Goal: Navigation & Orientation: Find specific page/section

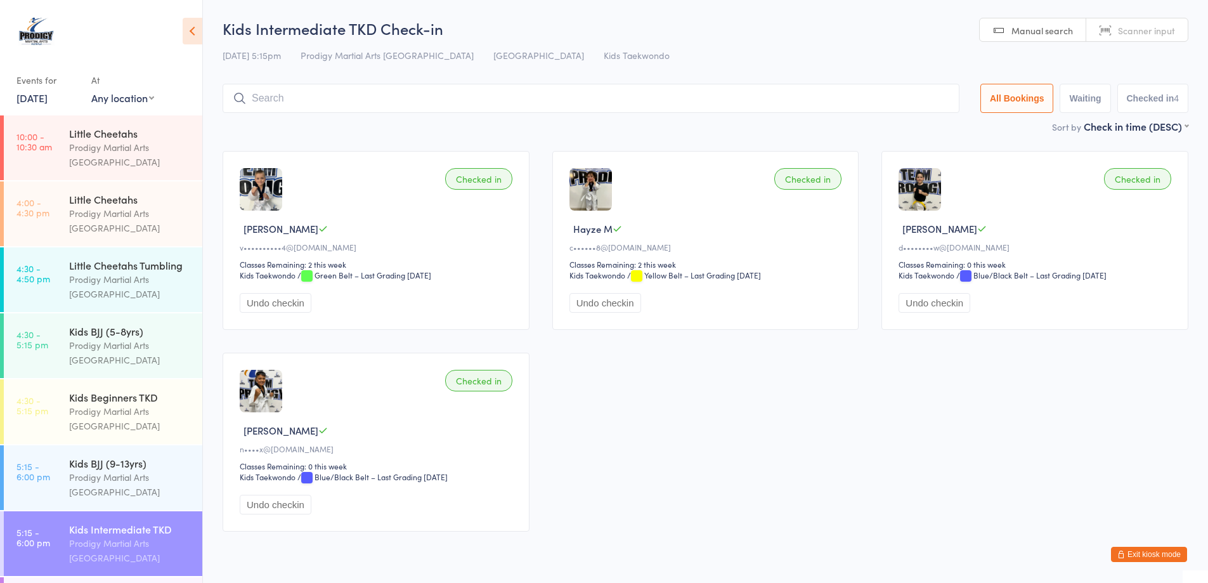
scroll to position [317, 0]
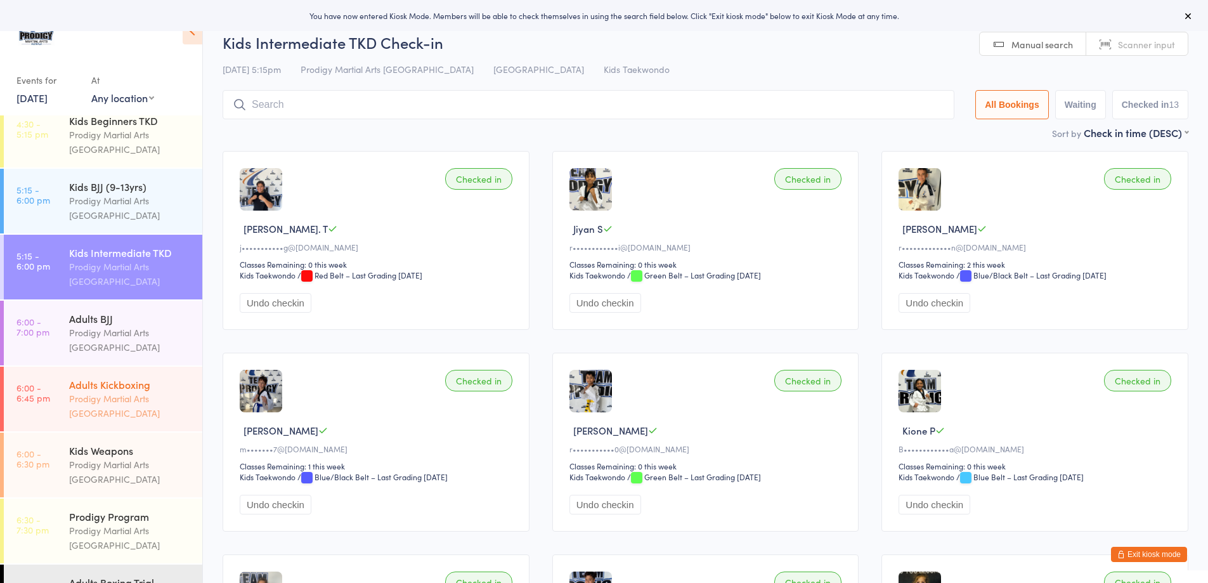
scroll to position [254, 0]
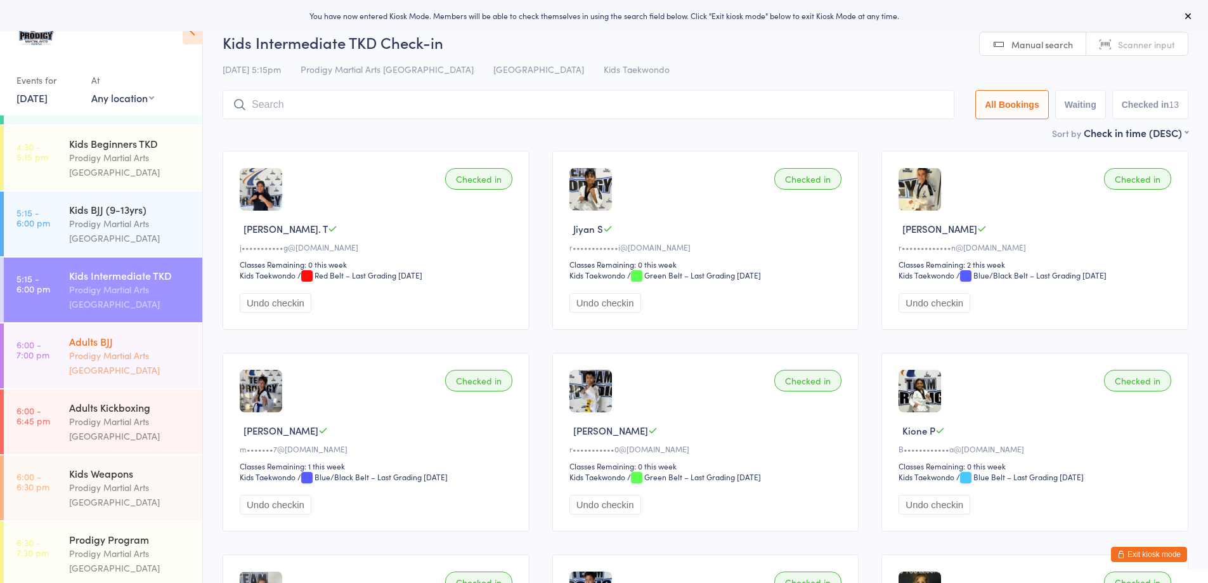
click at [105, 377] on div "Prodigy Martial Arts [GEOGRAPHIC_DATA]" at bounding box center [130, 362] width 122 height 29
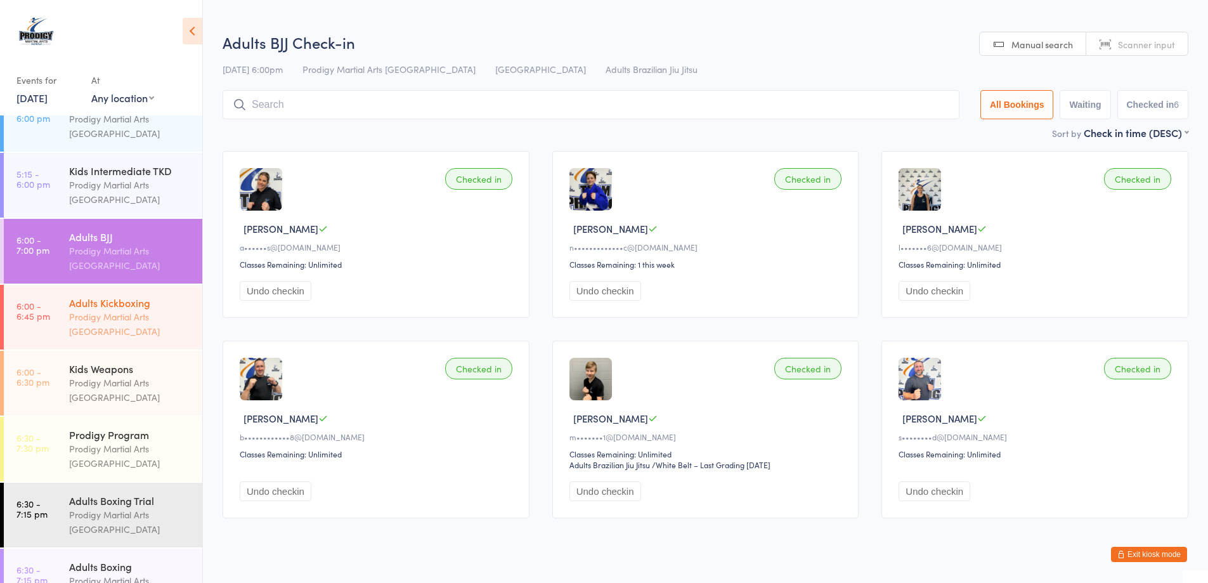
scroll to position [381, 0]
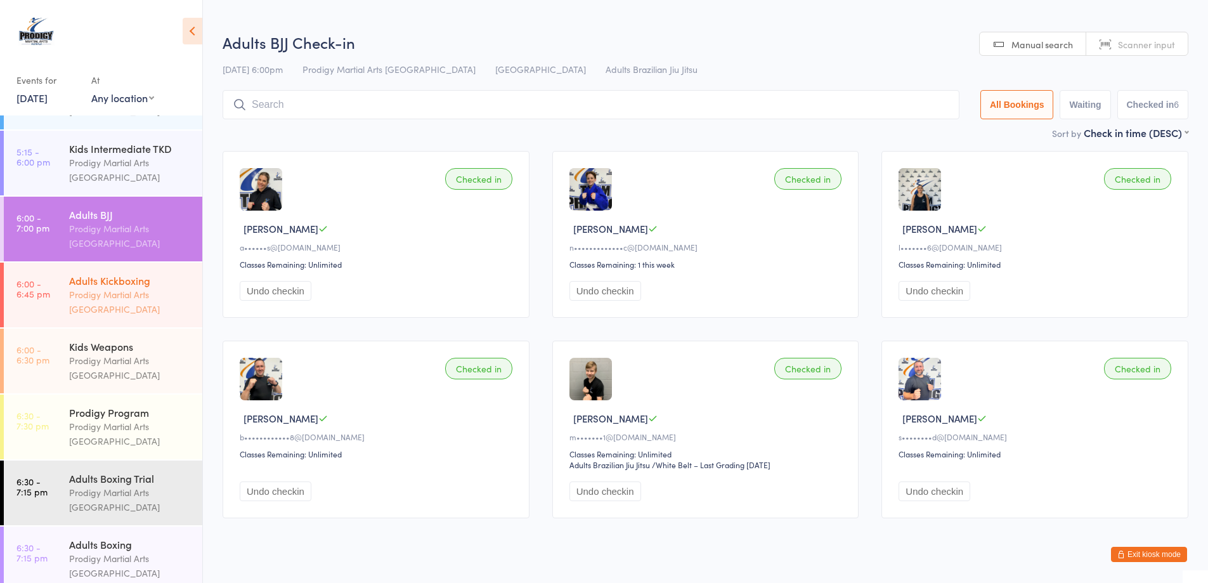
click at [127, 304] on div "Prodigy Martial Arts [GEOGRAPHIC_DATA]" at bounding box center [130, 301] width 122 height 29
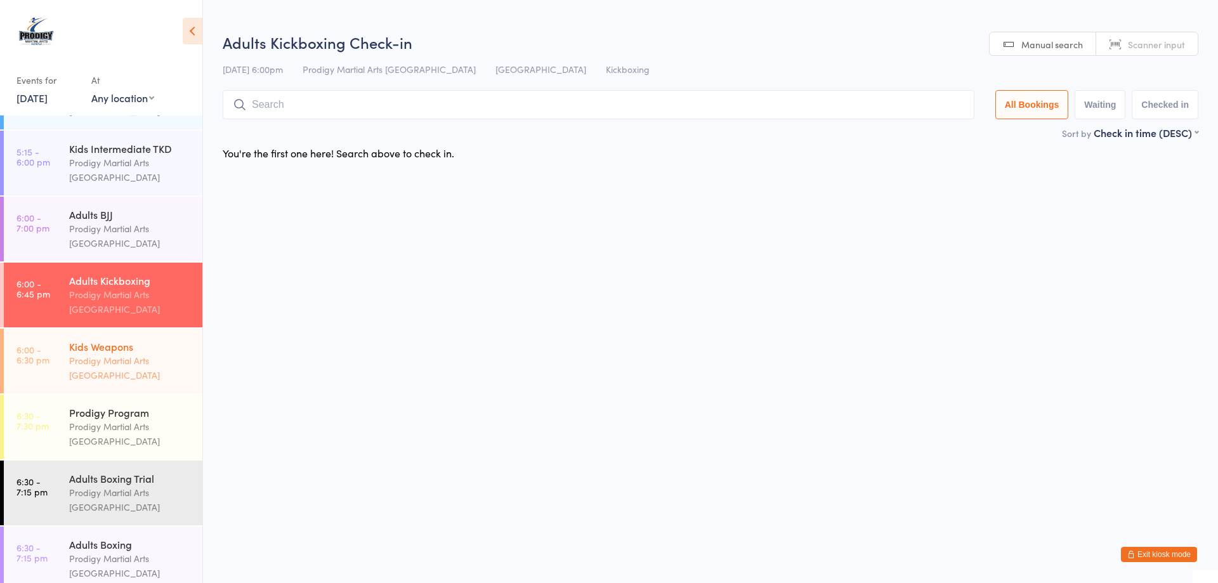
click at [110, 353] on div "Kids Weapons" at bounding box center [130, 346] width 122 height 14
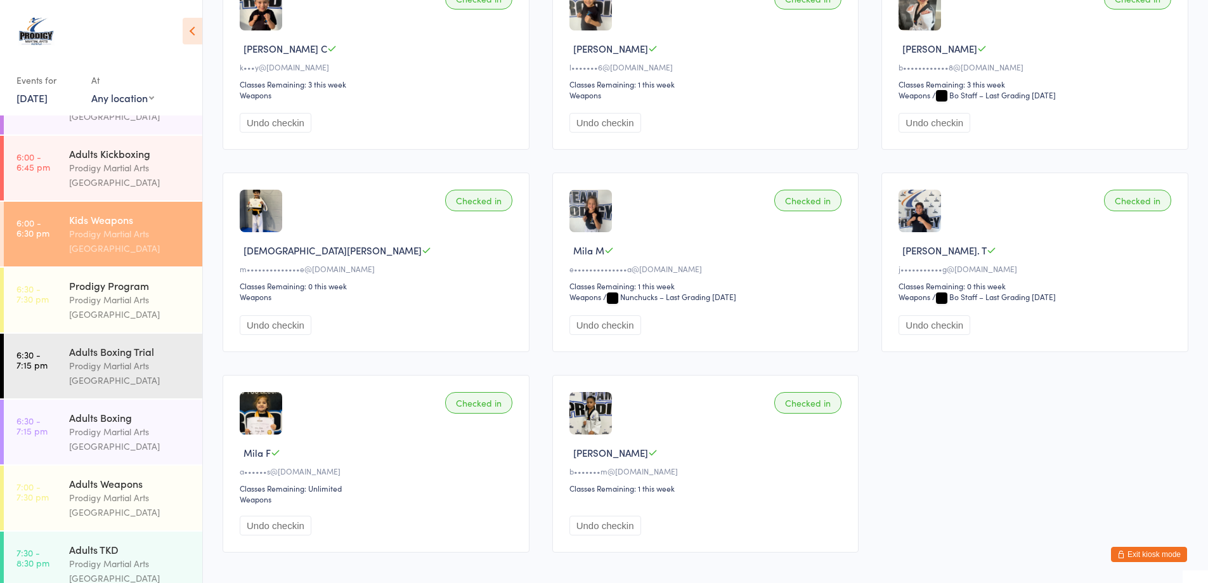
scroll to position [440, 0]
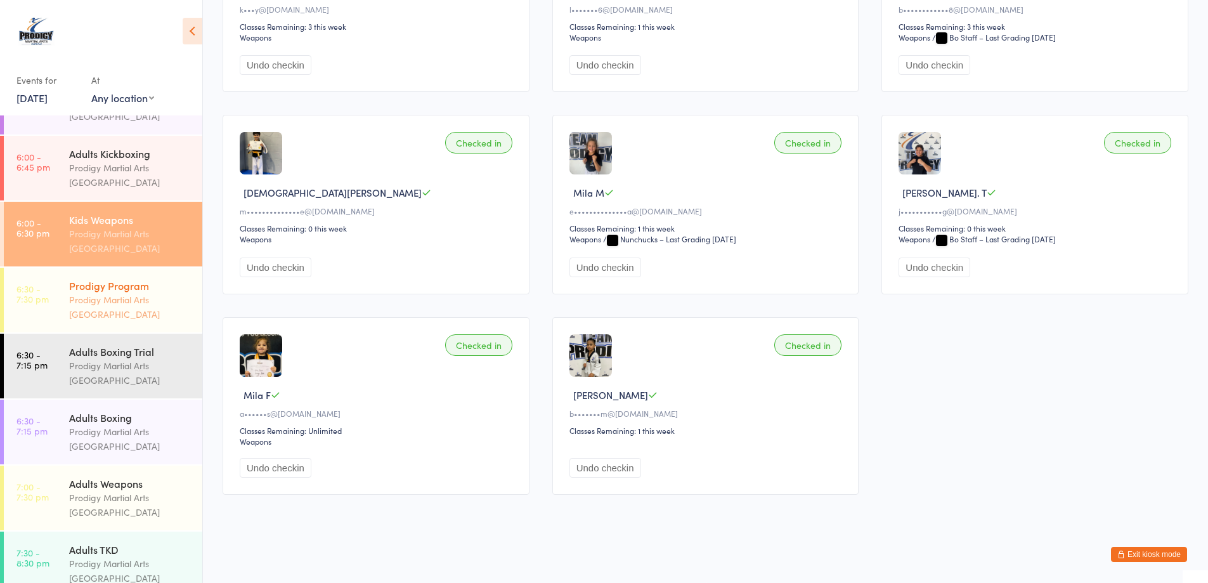
click at [126, 322] on div "Prodigy Martial Arts [GEOGRAPHIC_DATA]" at bounding box center [130, 306] width 122 height 29
